Goal: Task Accomplishment & Management: Manage account settings

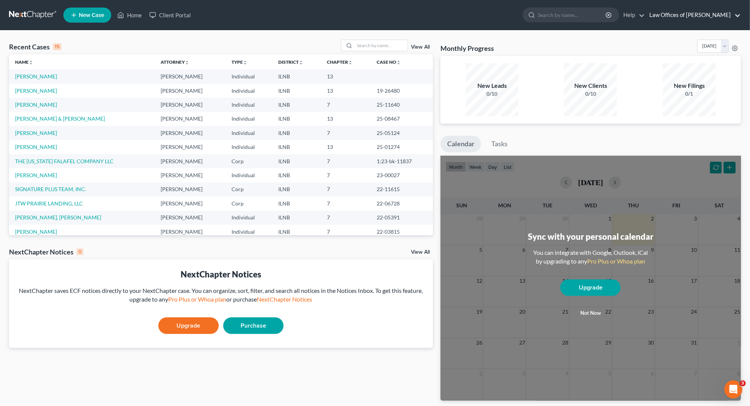
click at [673, 19] on link "Law Offices of [PERSON_NAME]" at bounding box center [692, 15] width 95 height 14
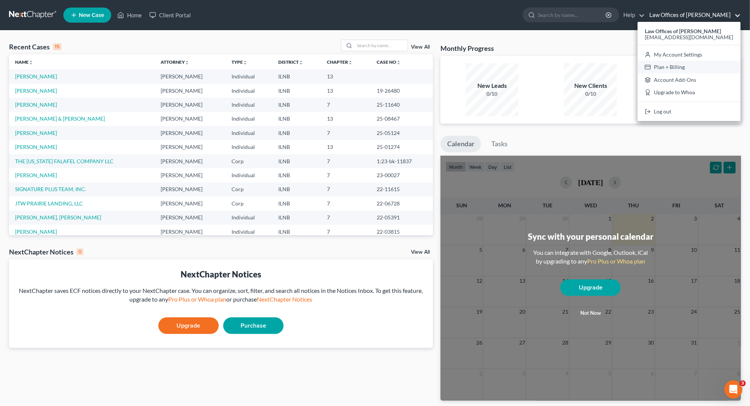
click at [673, 65] on link "Plan + Billing" at bounding box center [689, 67] width 103 height 13
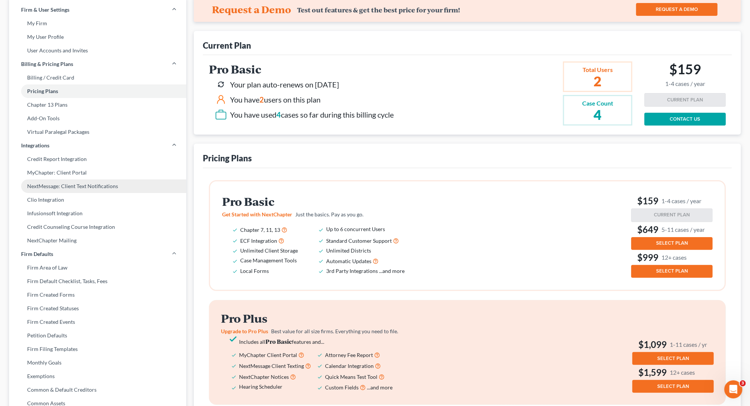
scroll to position [41, 0]
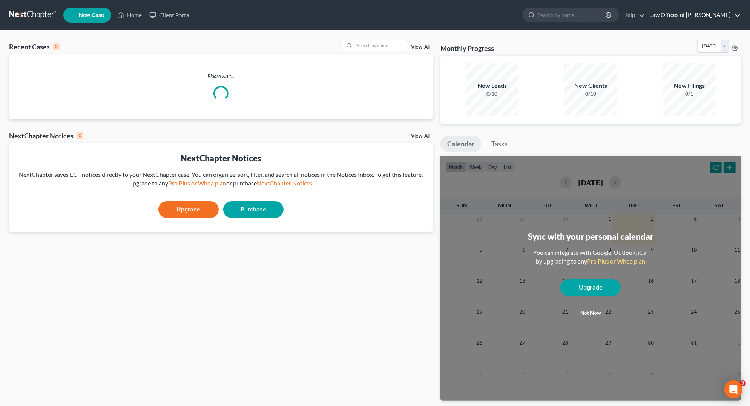
click at [671, 15] on link "Law Offices of [PERSON_NAME]" at bounding box center [692, 15] width 95 height 14
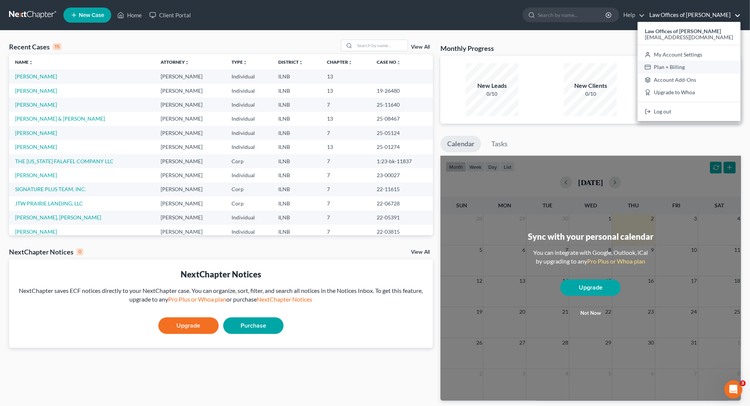
click at [673, 64] on link "Plan + Billing" at bounding box center [689, 67] width 103 height 13
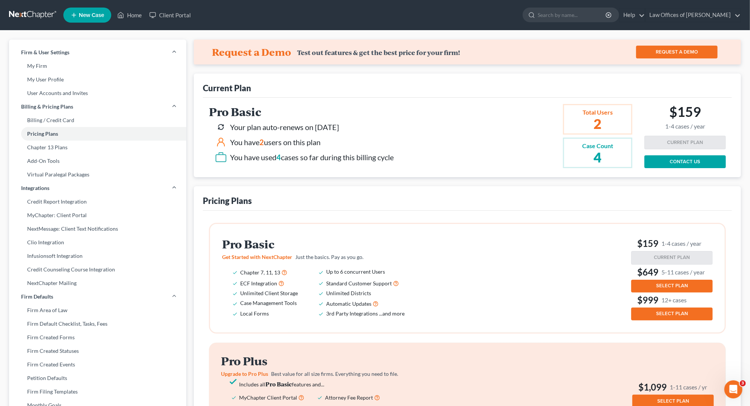
drag, startPoint x: 371, startPoint y: 126, endPoint x: 316, endPoint y: 126, distance: 55.4
click at [316, 126] on div "Your plan auto-renews on [DATE]" at bounding box center [304, 127] width 179 height 12
copy div "[DATE]"
